Goal: Task Accomplishment & Management: Use online tool/utility

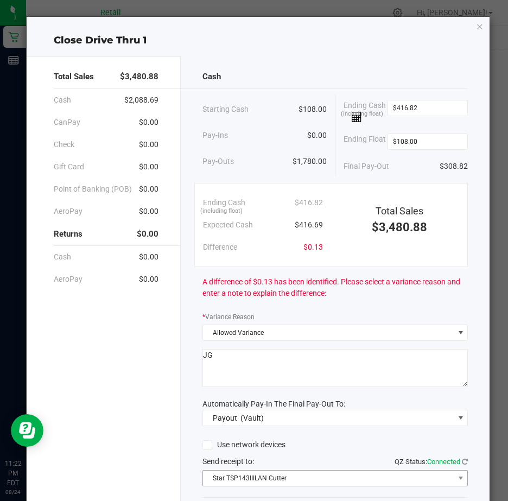
scroll to position [80, 0]
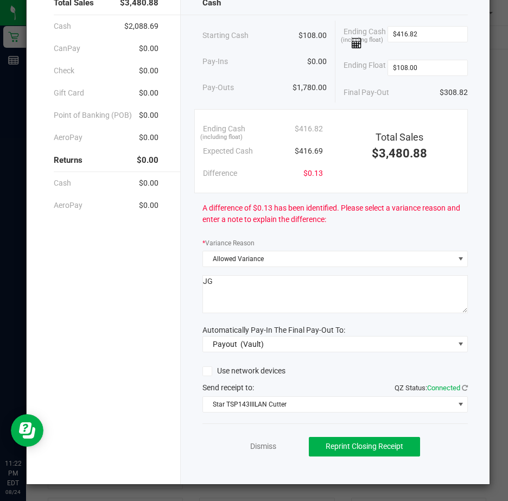
click at [336, 89] on div "Ending Cash (including float) $416.82 Ending Float $108.00 Final Pay-Out $308.82" at bounding box center [402, 62] width 133 height 83
click at [259, 448] on link "Dismiss" at bounding box center [263, 446] width 26 height 11
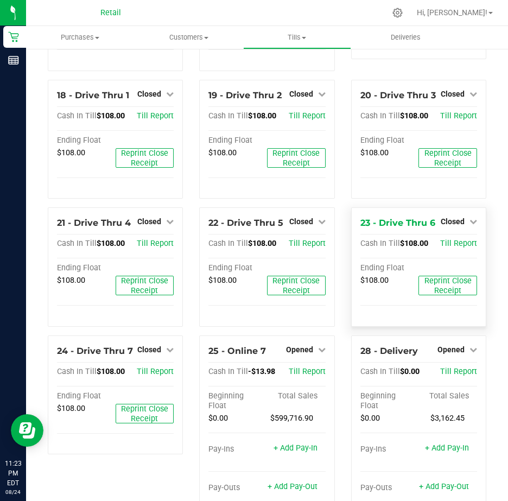
scroll to position [815, 0]
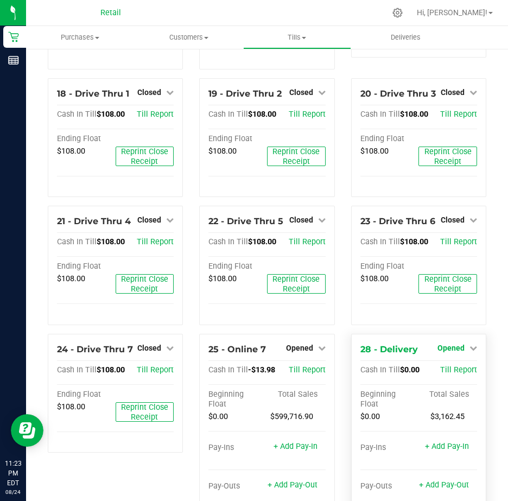
click at [470, 352] on icon at bounding box center [474, 348] width 8 height 8
click at [456, 375] on link "Close Till" at bounding box center [452, 370] width 29 height 9
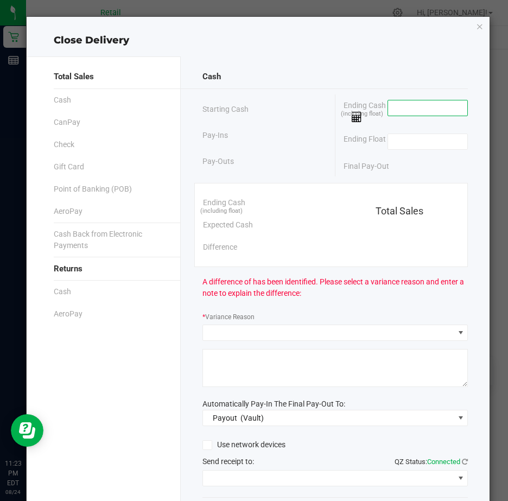
click at [396, 108] on input at bounding box center [428, 107] width 80 height 15
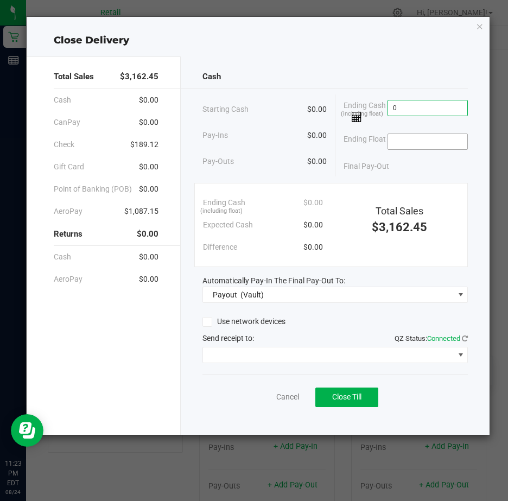
type input "$0.00"
click at [405, 140] on input at bounding box center [428, 141] width 80 height 15
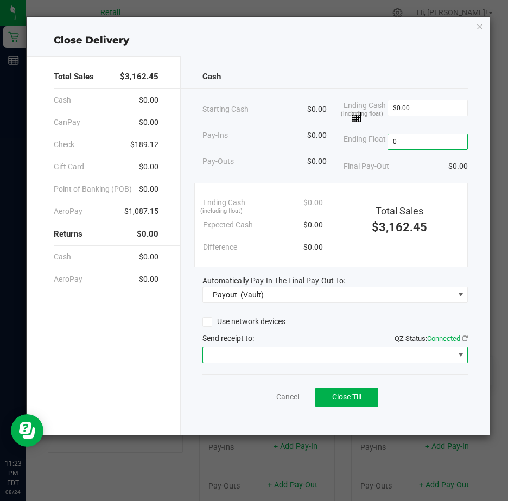
type input "$0.00"
click at [461, 355] on span at bounding box center [461, 355] width 9 height 9
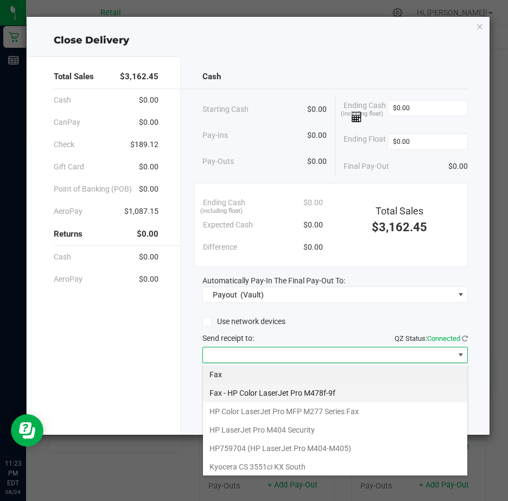
scroll to position [168, 0]
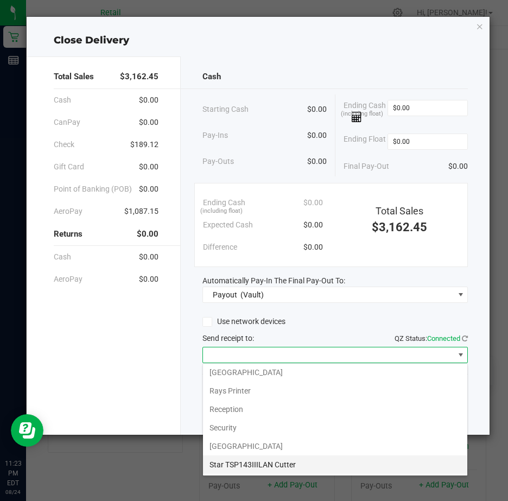
click at [320, 470] on Cutter "Star TSP143IIILAN Cutter" at bounding box center [335, 465] width 265 height 18
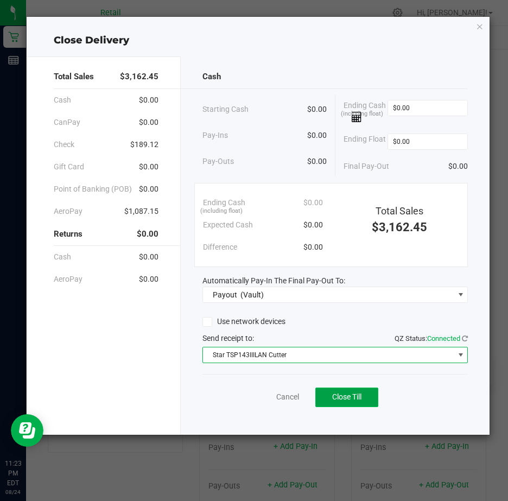
click at [358, 399] on span "Close Till" at bounding box center [346, 397] width 29 height 9
